Goal: Information Seeking & Learning: Compare options

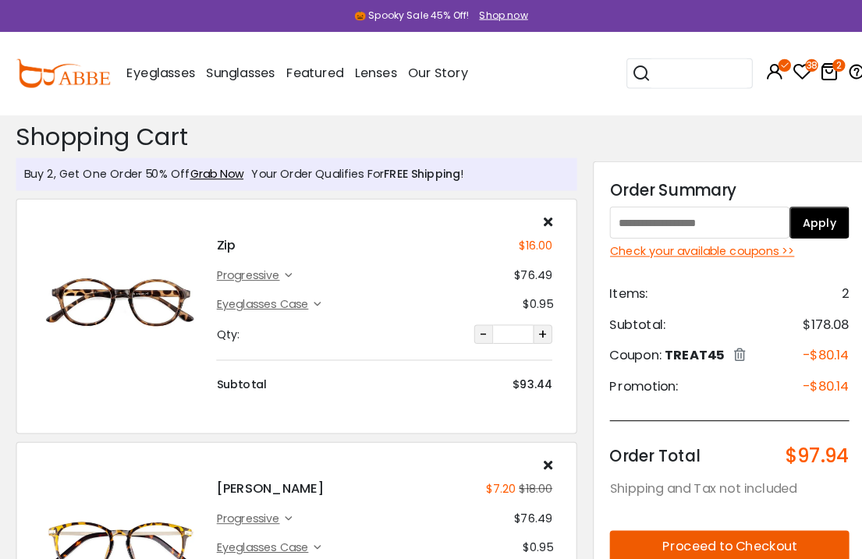
scroll to position [2, 0]
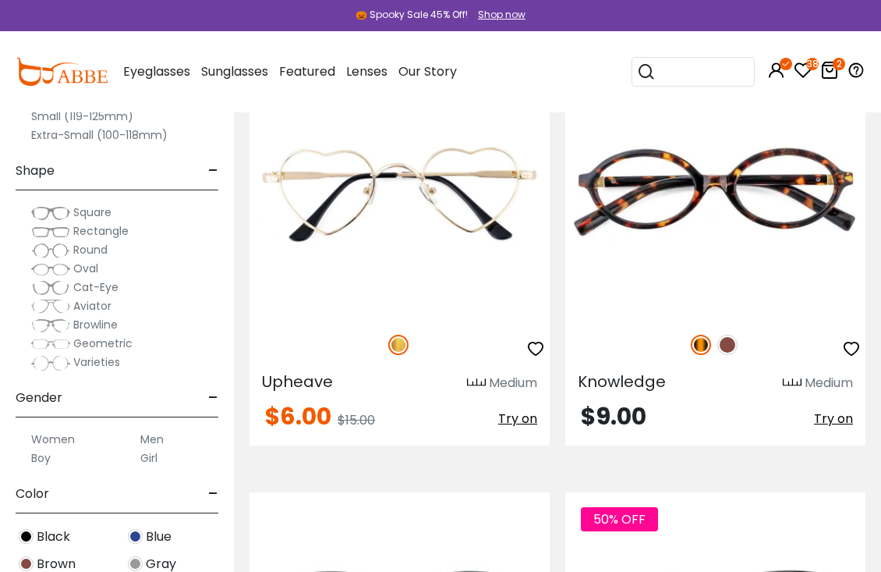
scroll to position [766, 0]
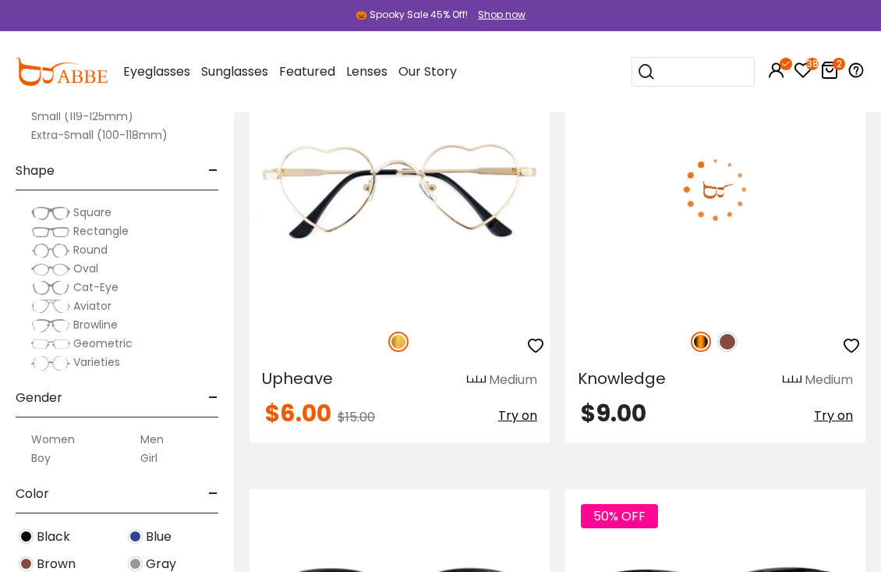
click at [636, 384] on span "Knowledge" at bounding box center [622, 378] width 88 height 22
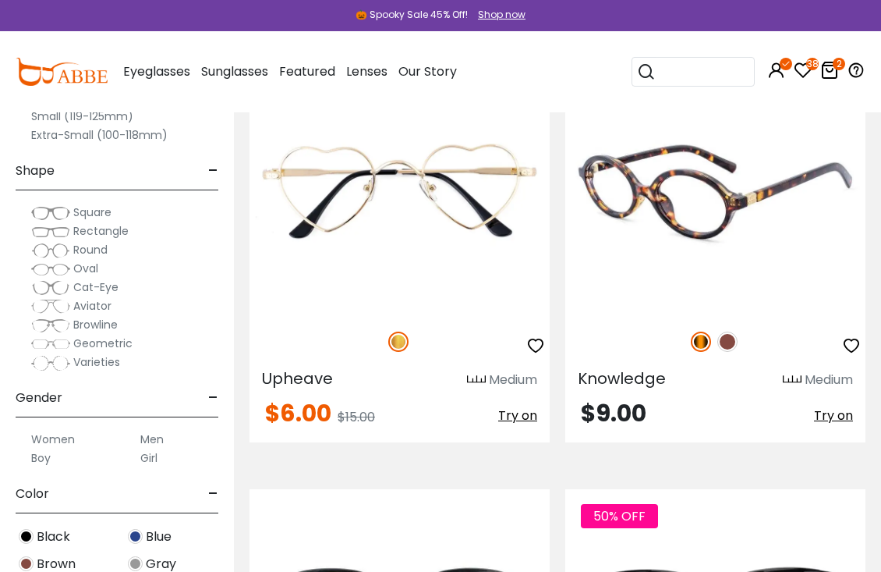
click at [744, 226] on img at bounding box center [715, 189] width 300 height 250
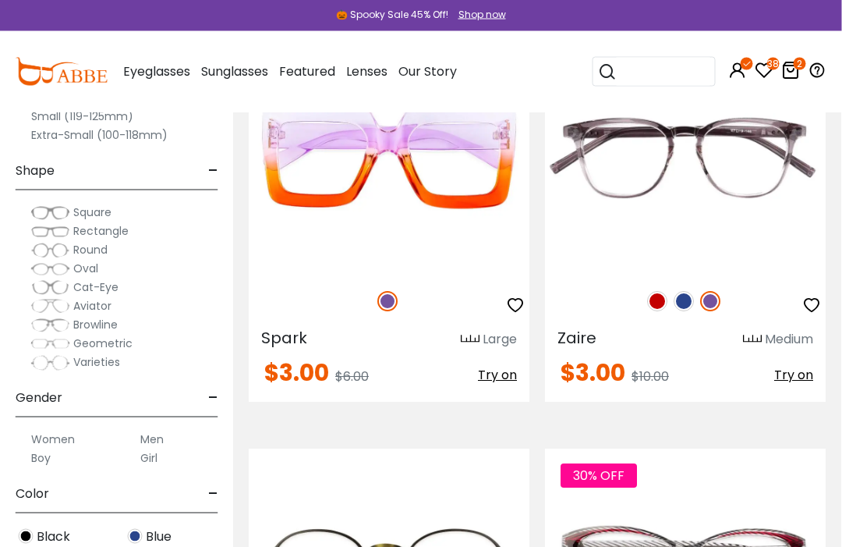
scroll to position [0, 0]
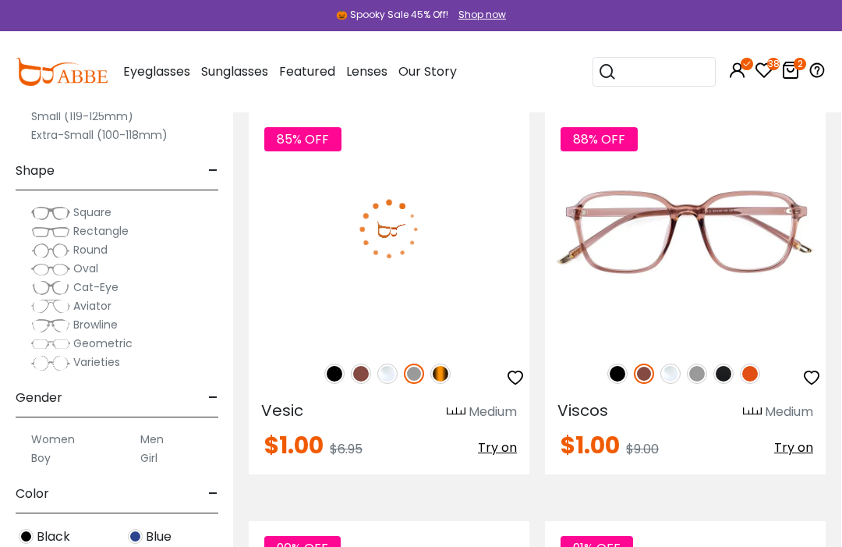
click at [443, 372] on img at bounding box center [440, 373] width 20 height 20
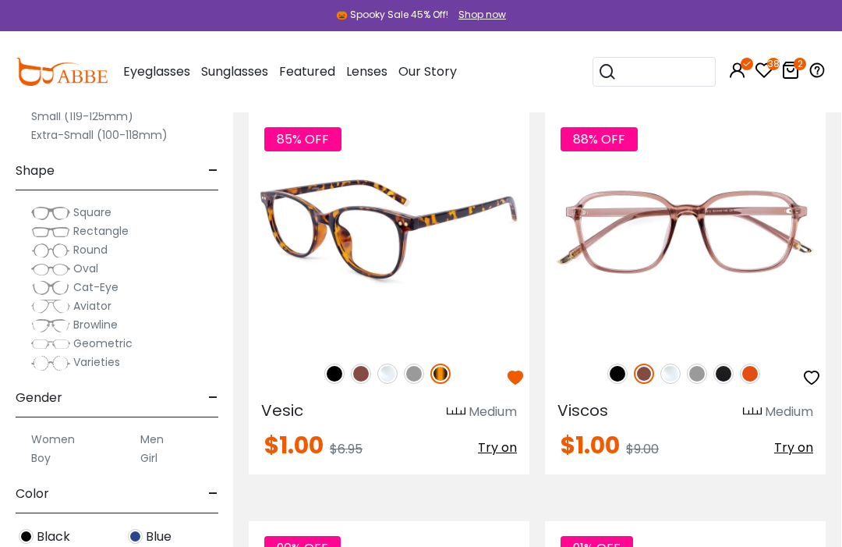
click at [292, 407] on span "Vesic" at bounding box center [282, 410] width 42 height 22
click at [302, 410] on span "Vesic" at bounding box center [282, 410] width 42 height 22
click at [405, 243] on img at bounding box center [389, 229] width 281 height 234
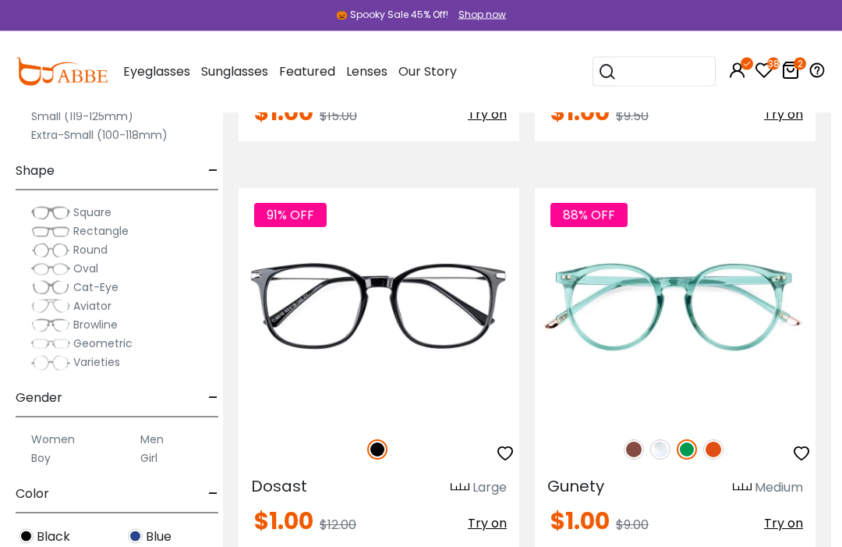
scroll to position [11268, 11]
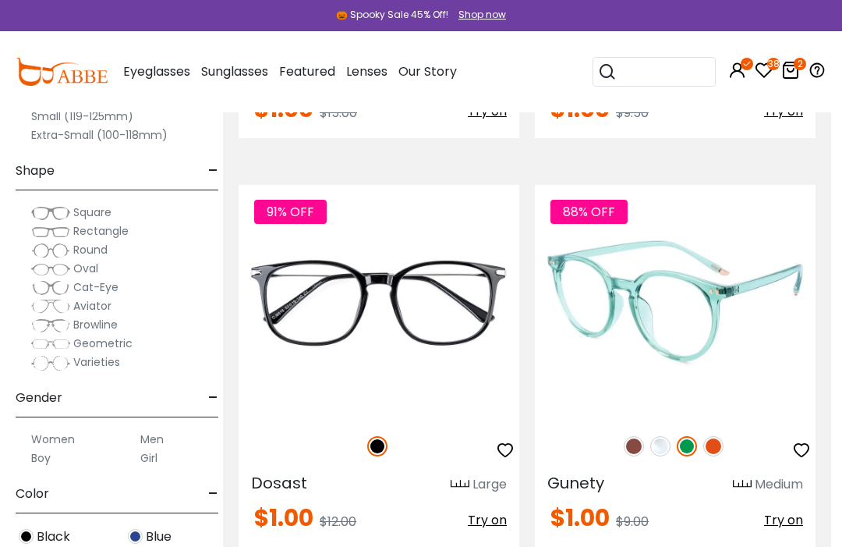
click at [582, 493] on span "Gunety" at bounding box center [575, 483] width 57 height 22
click at [697, 327] on img at bounding box center [675, 302] width 281 height 234
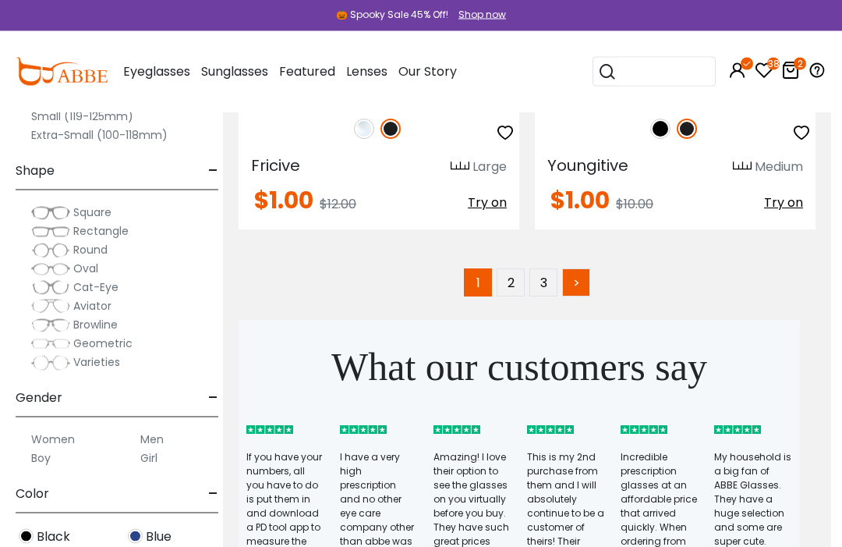
scroll to position [12811, 11]
click at [581, 286] on link ">" at bounding box center [576, 282] width 28 height 28
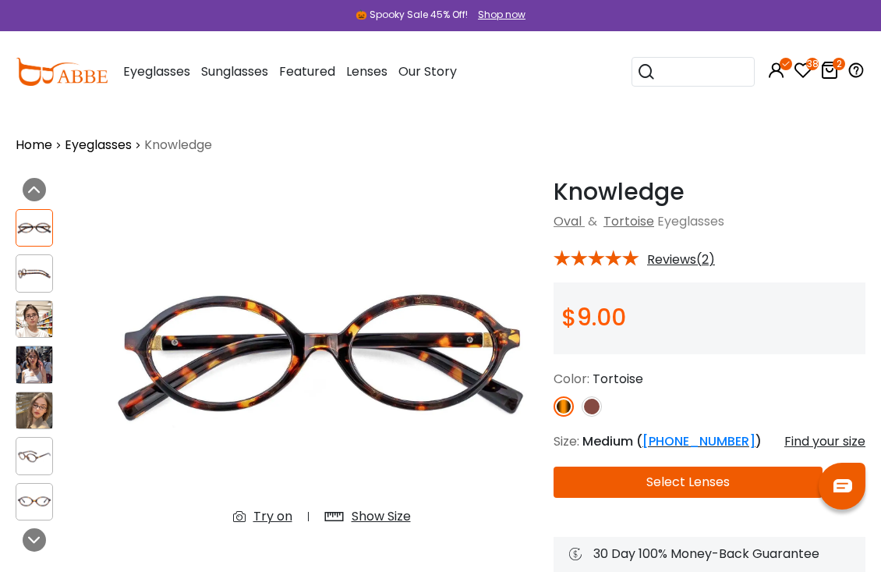
click at [41, 325] on img at bounding box center [34, 319] width 36 height 36
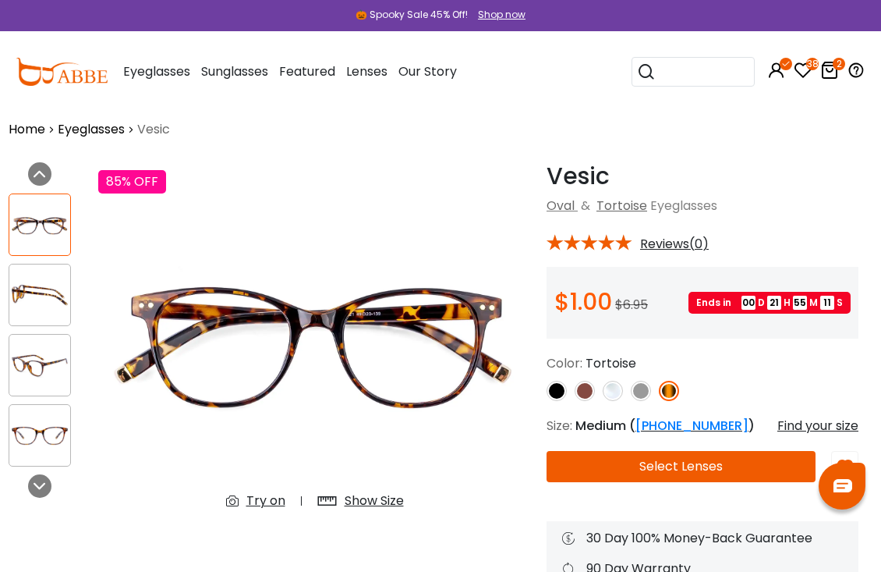
scroll to position [13, 7]
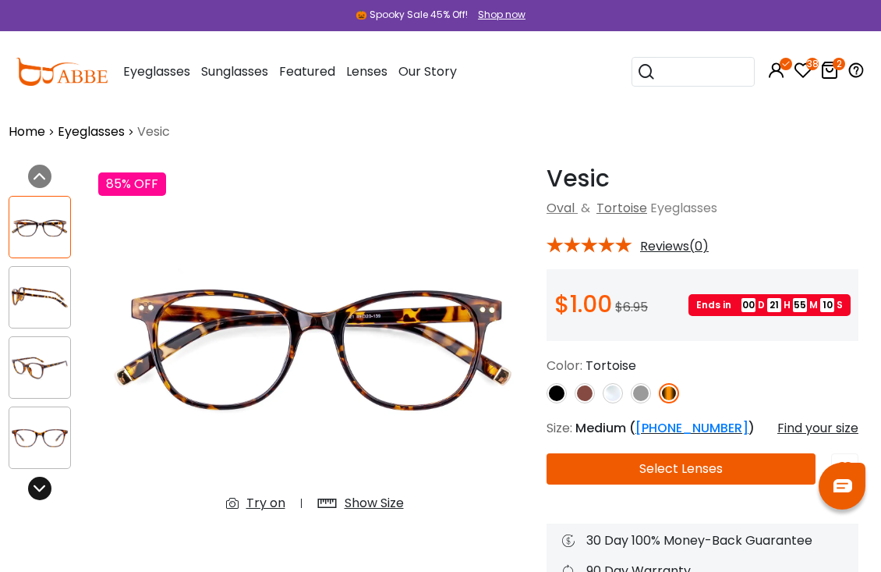
click at [50, 485] on div at bounding box center [39, 487] width 23 height 23
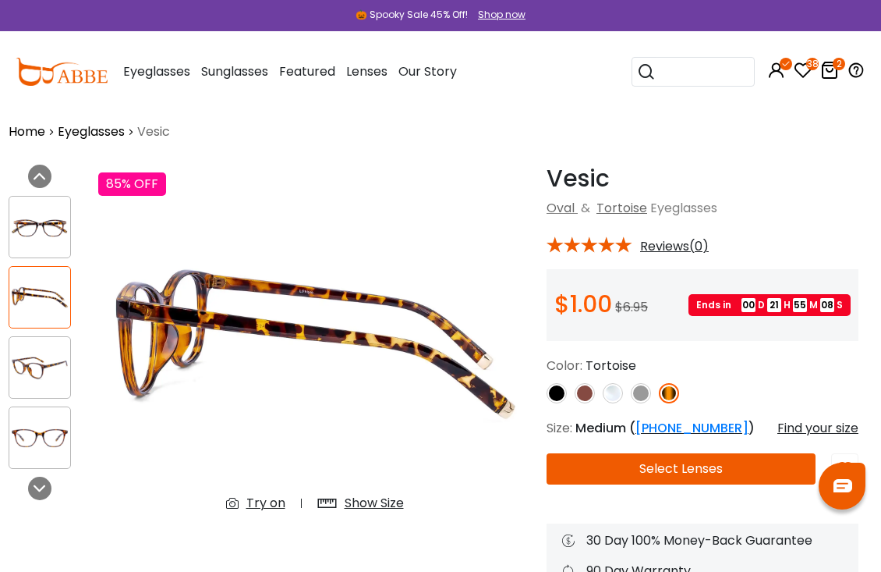
click at [55, 483] on div "Previous Next" at bounding box center [46, 363] width 90 height 396
click at [60, 227] on img at bounding box center [39, 227] width 61 height 30
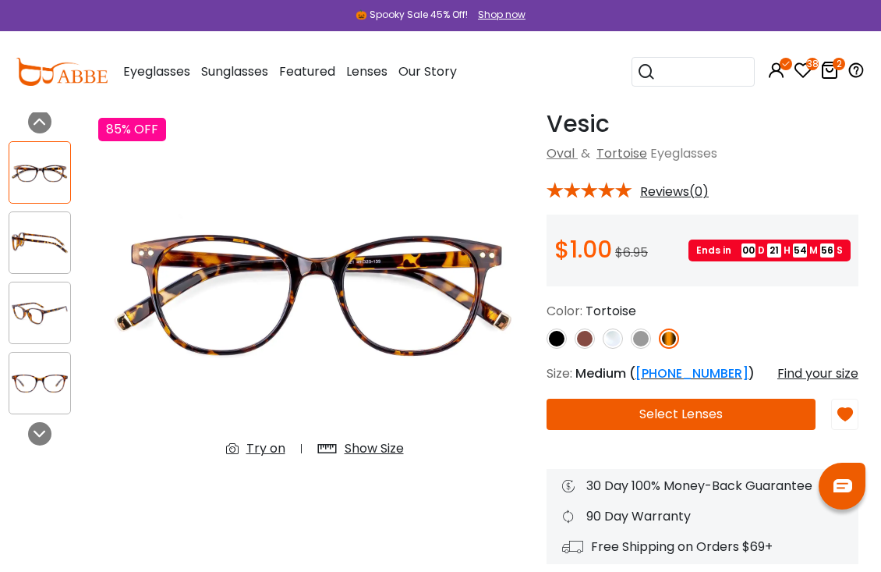
scroll to position [69, 7]
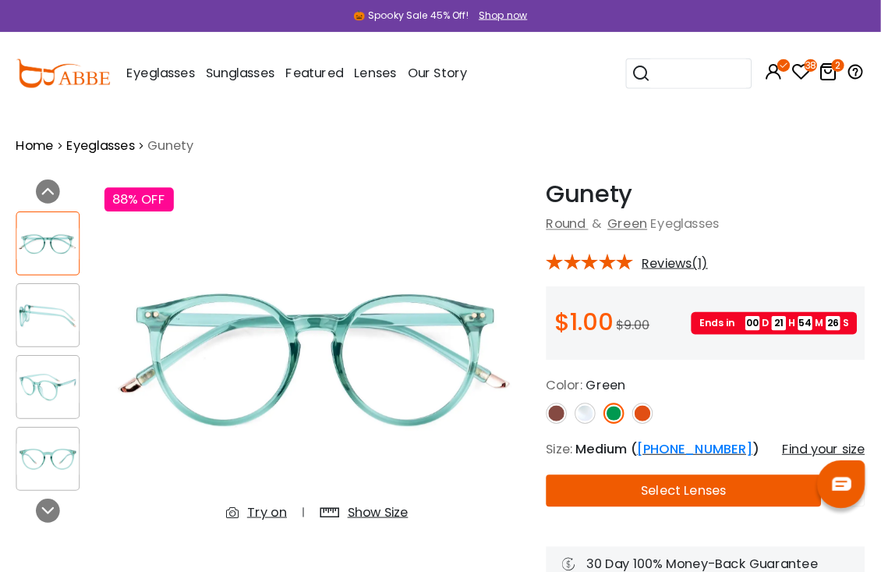
scroll to position [4, 0]
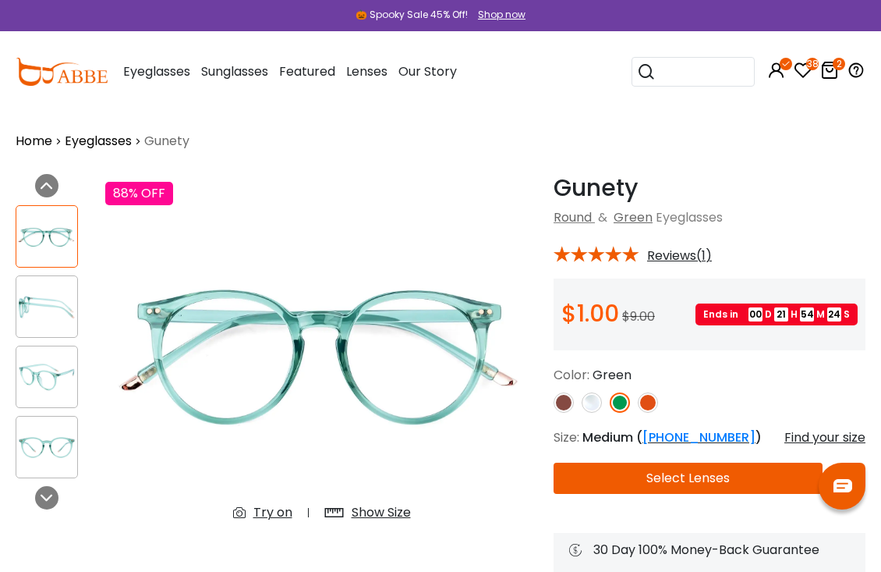
click at [565, 408] on img at bounding box center [564, 402] width 20 height 20
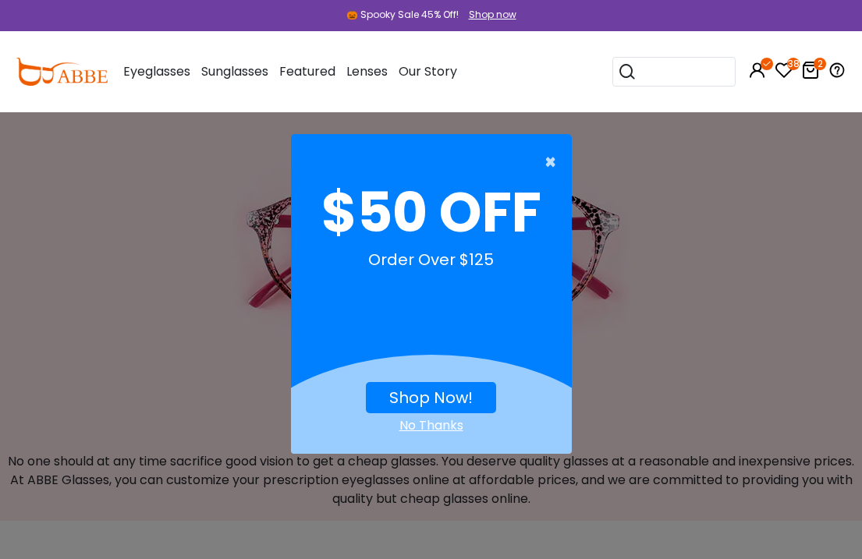
click at [547, 165] on span "×" at bounding box center [553, 162] width 19 height 31
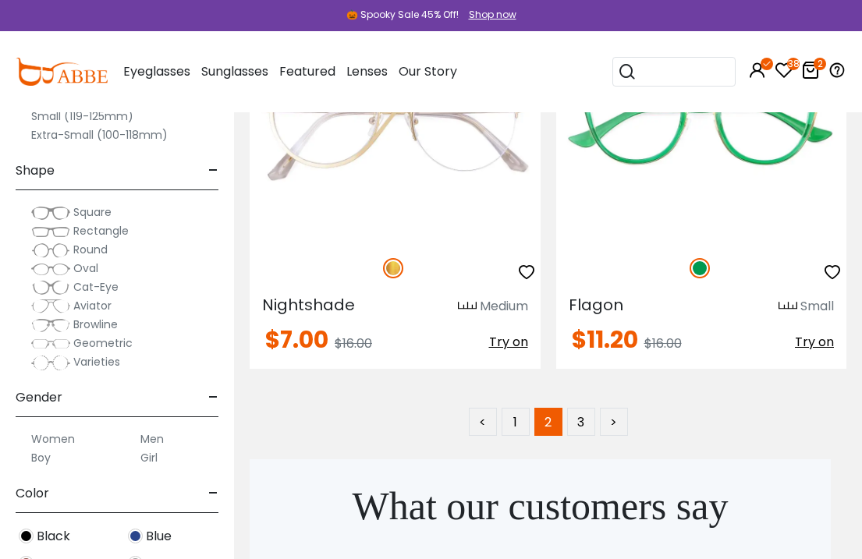
scroll to position [12917, 0]
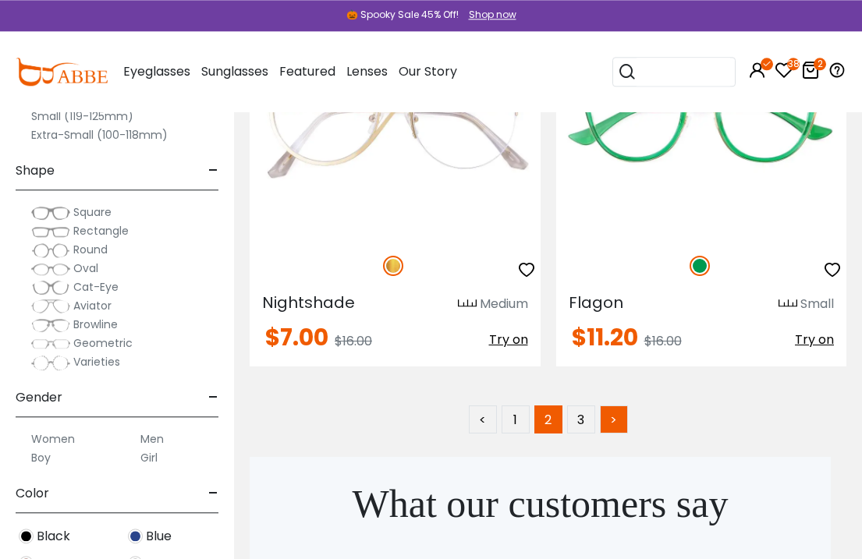
click at [615, 419] on link ">" at bounding box center [614, 419] width 28 height 28
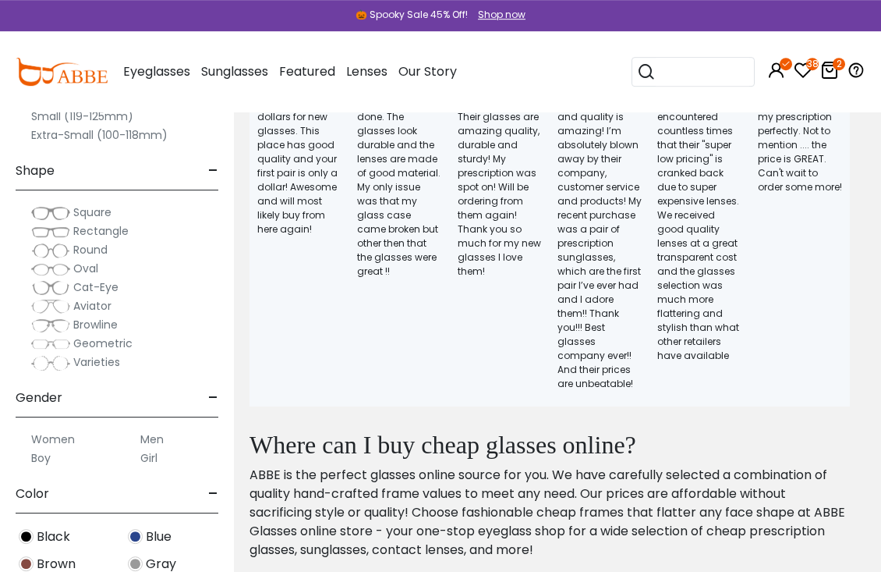
scroll to position [6125, 0]
